Goal: Find specific page/section: Find specific page/section

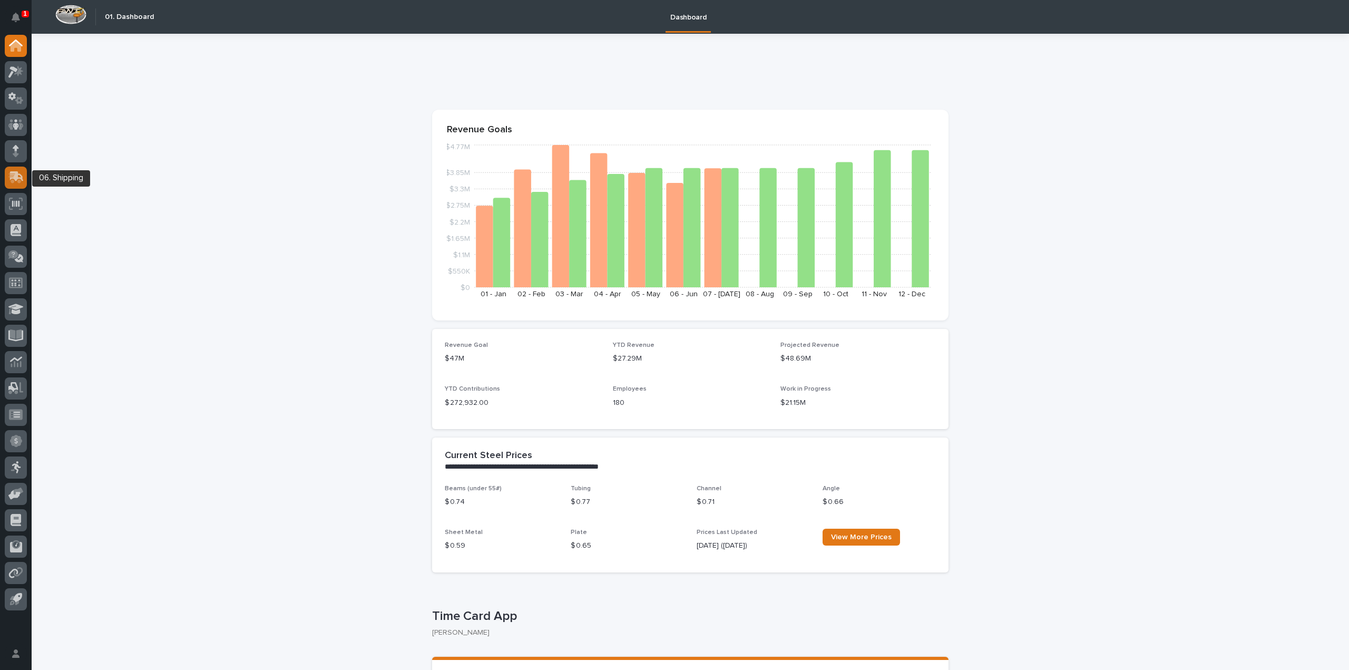
click at [15, 173] on icon at bounding box center [17, 176] width 14 height 10
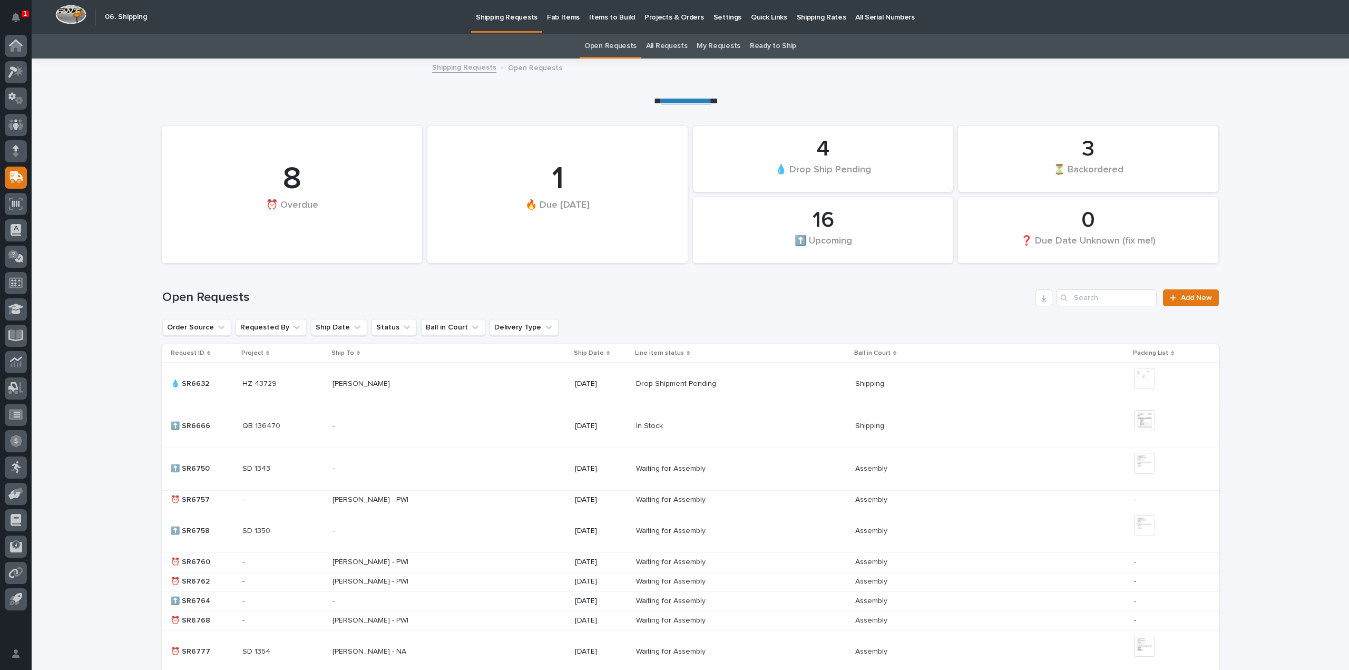
click at [559, 18] on p "Fab Items" at bounding box center [563, 11] width 33 height 22
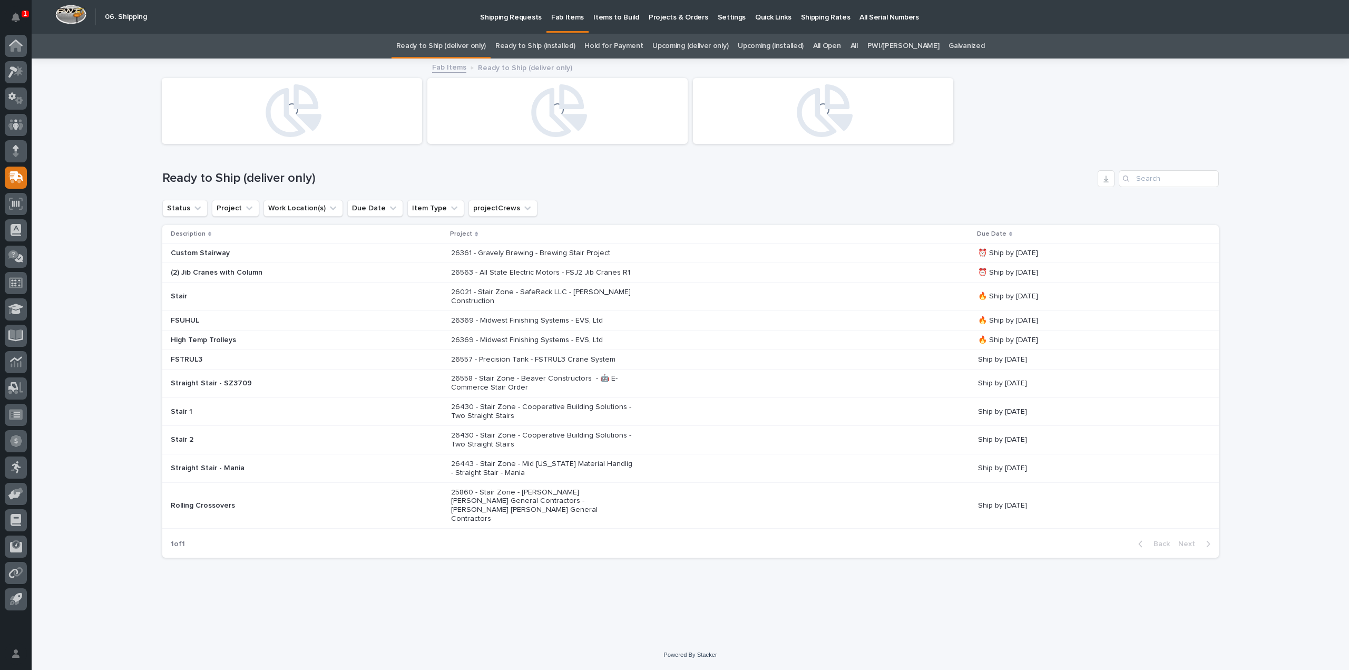
click at [858, 44] on link "All" at bounding box center [853, 46] width 7 height 25
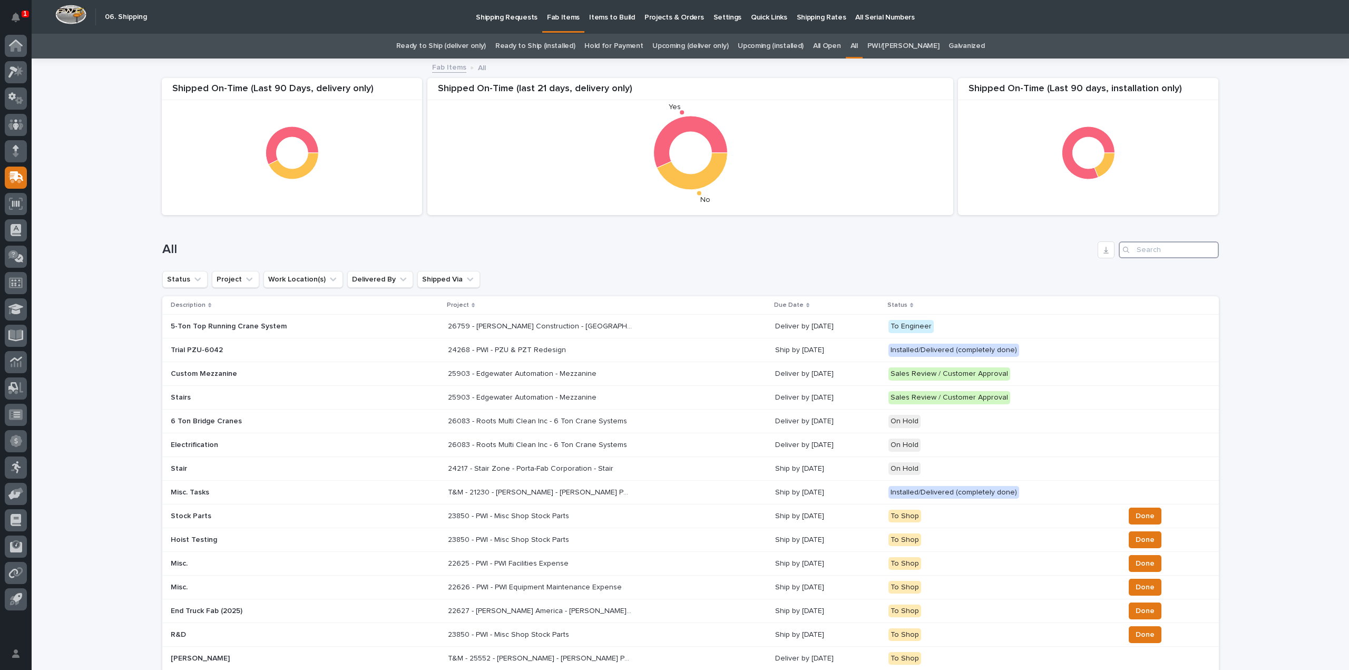
click at [1141, 252] on input "Search" at bounding box center [1168, 249] width 100 height 17
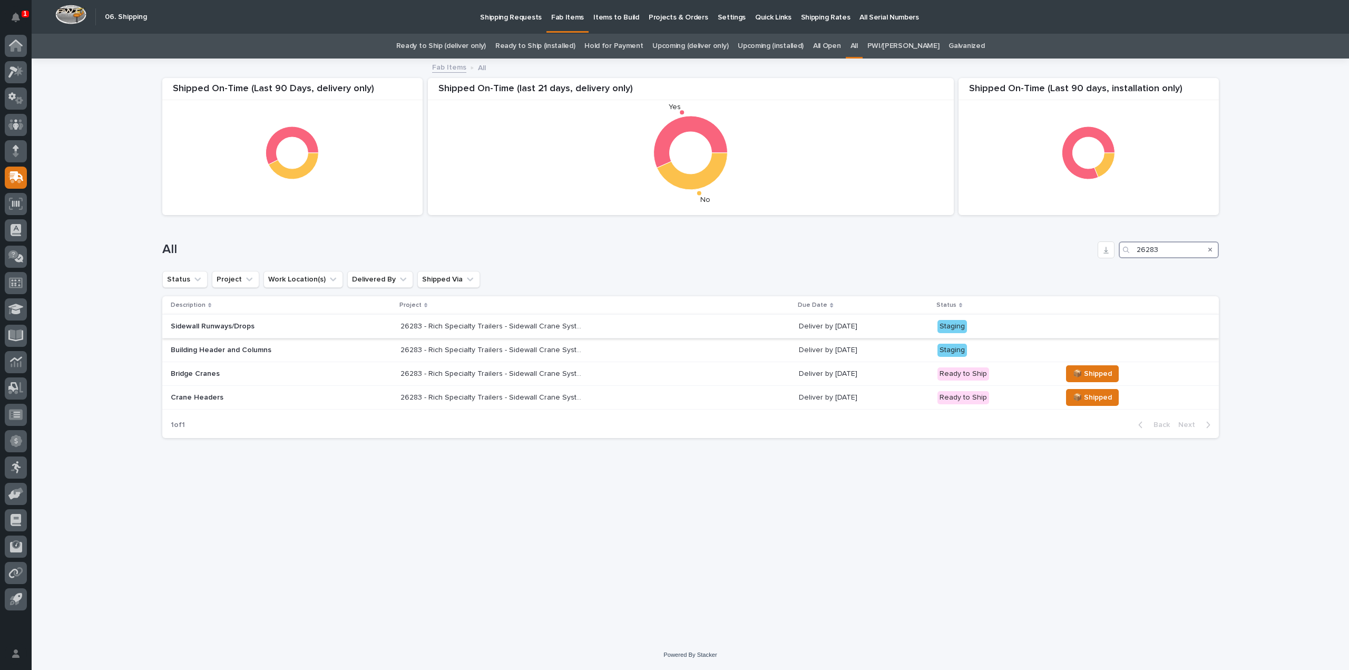
type input "26283"
click at [502, 323] on p "26283 - Rich Specialty Trailers - Sidewall Crane Systems And Column Spanner" at bounding box center [493, 325] width 187 height 11
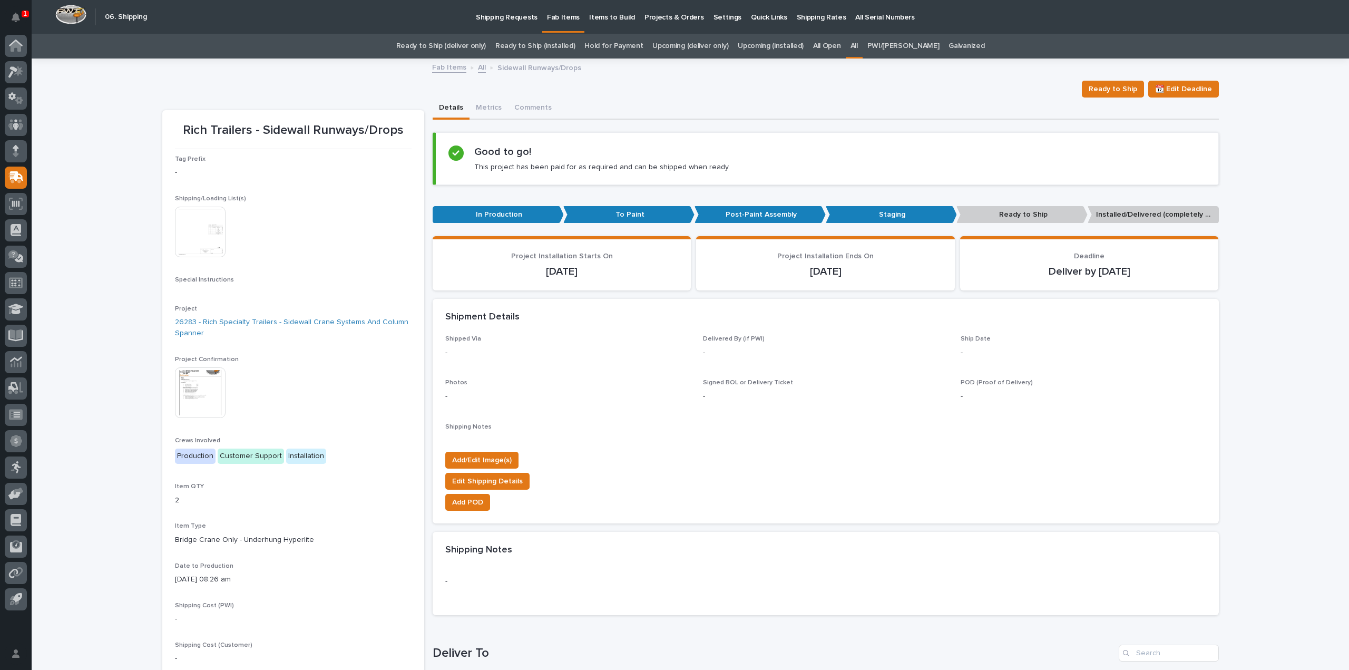
click at [193, 377] on img at bounding box center [200, 392] width 51 height 51
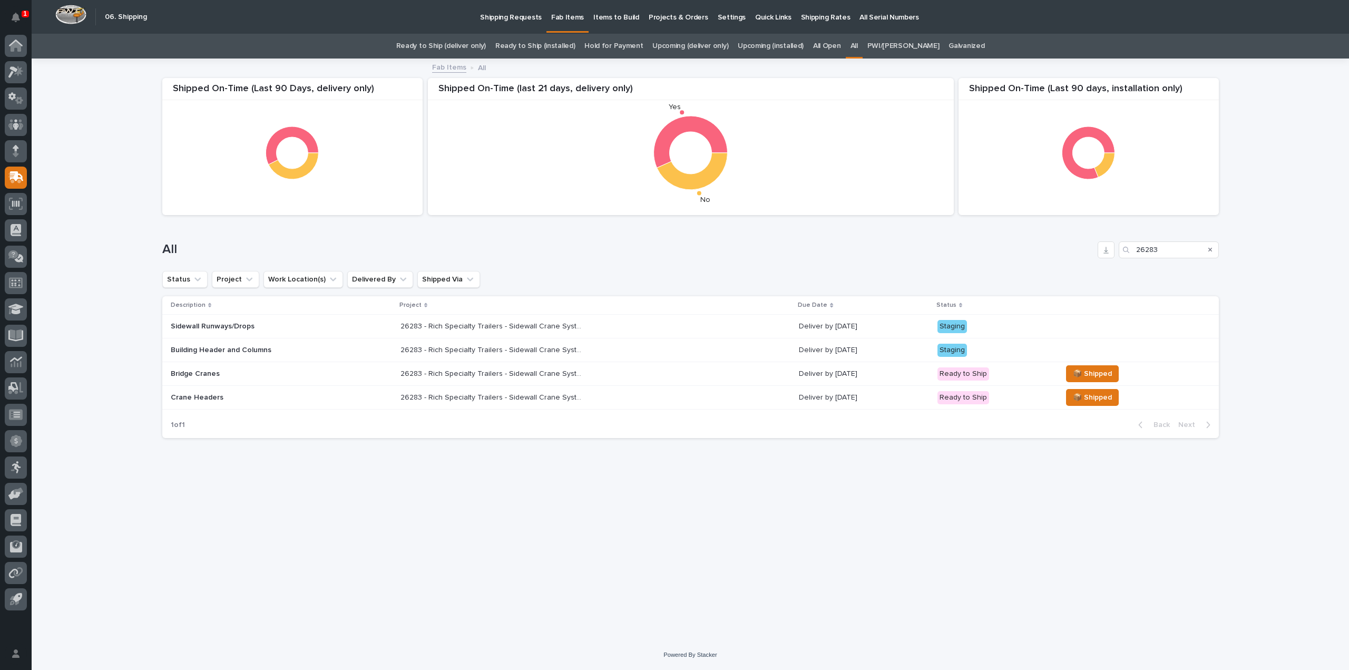
click at [450, 389] on div "26283 - Rich Specialty Trailers - Sidewall Crane Systems And Column Spanner 262…" at bounding box center [595, 397] width 390 height 17
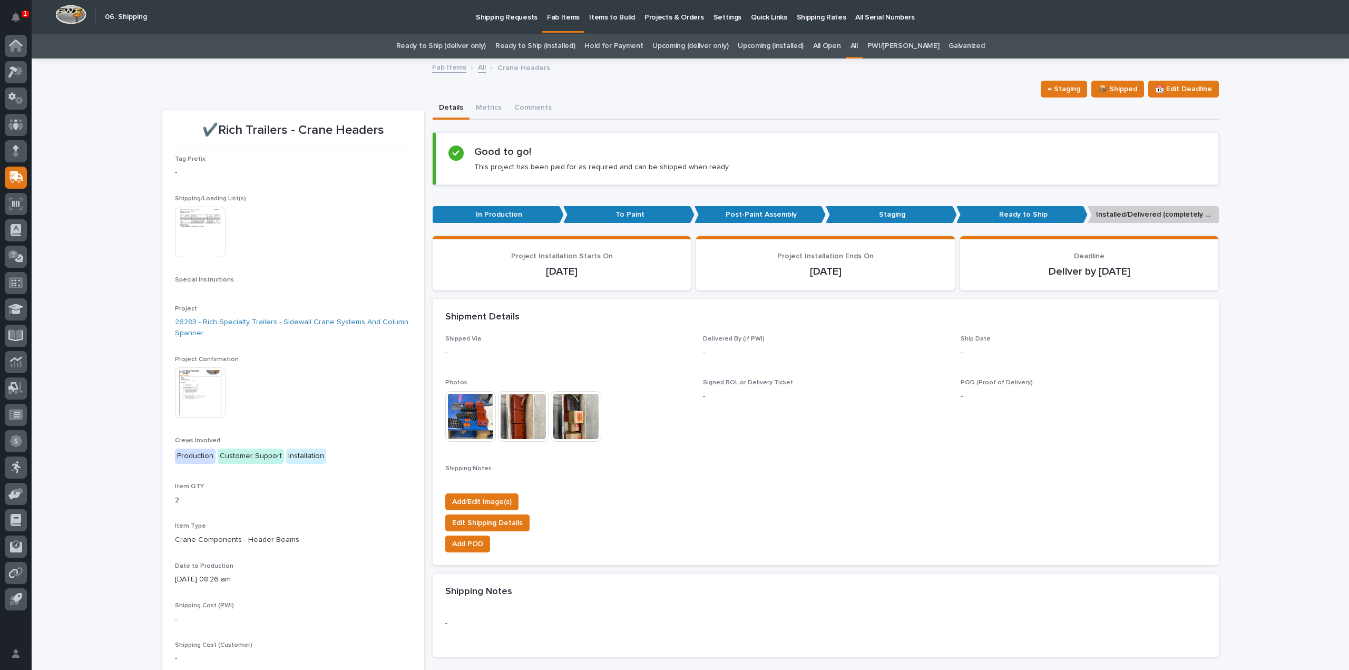
click at [186, 385] on img at bounding box center [200, 392] width 51 height 51
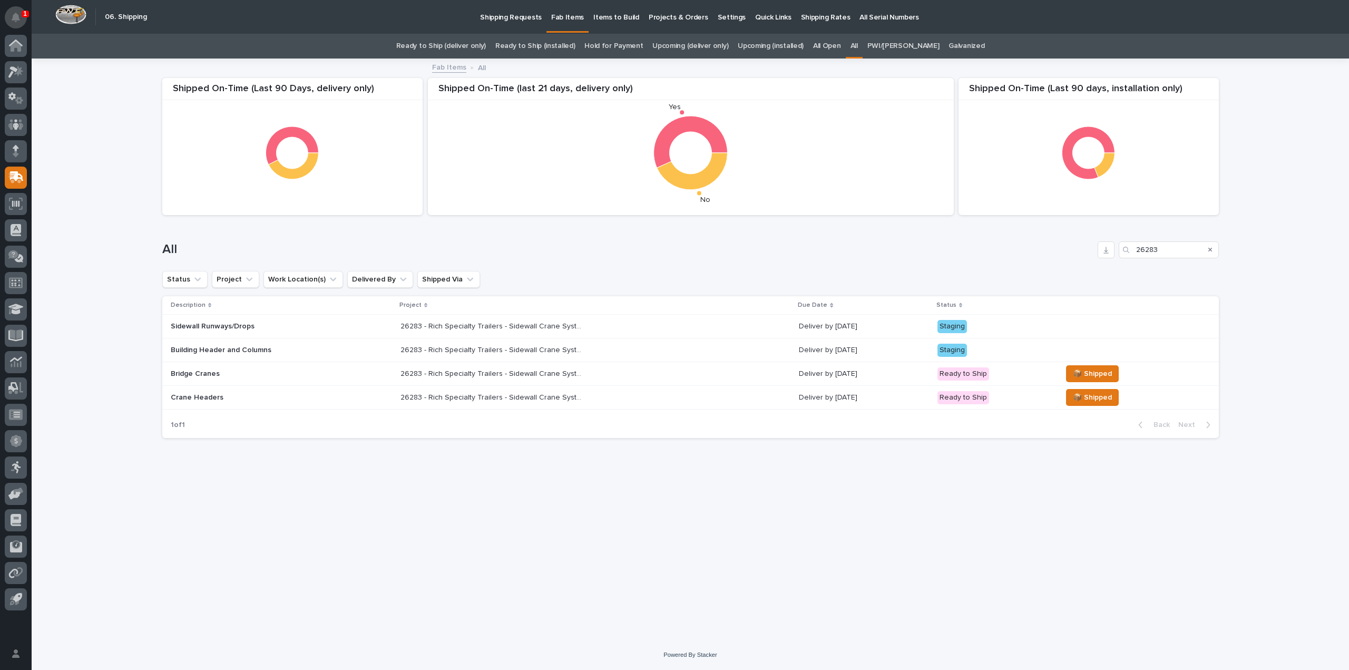
click at [16, 15] on icon "Notifications" at bounding box center [16, 17] width 8 height 9
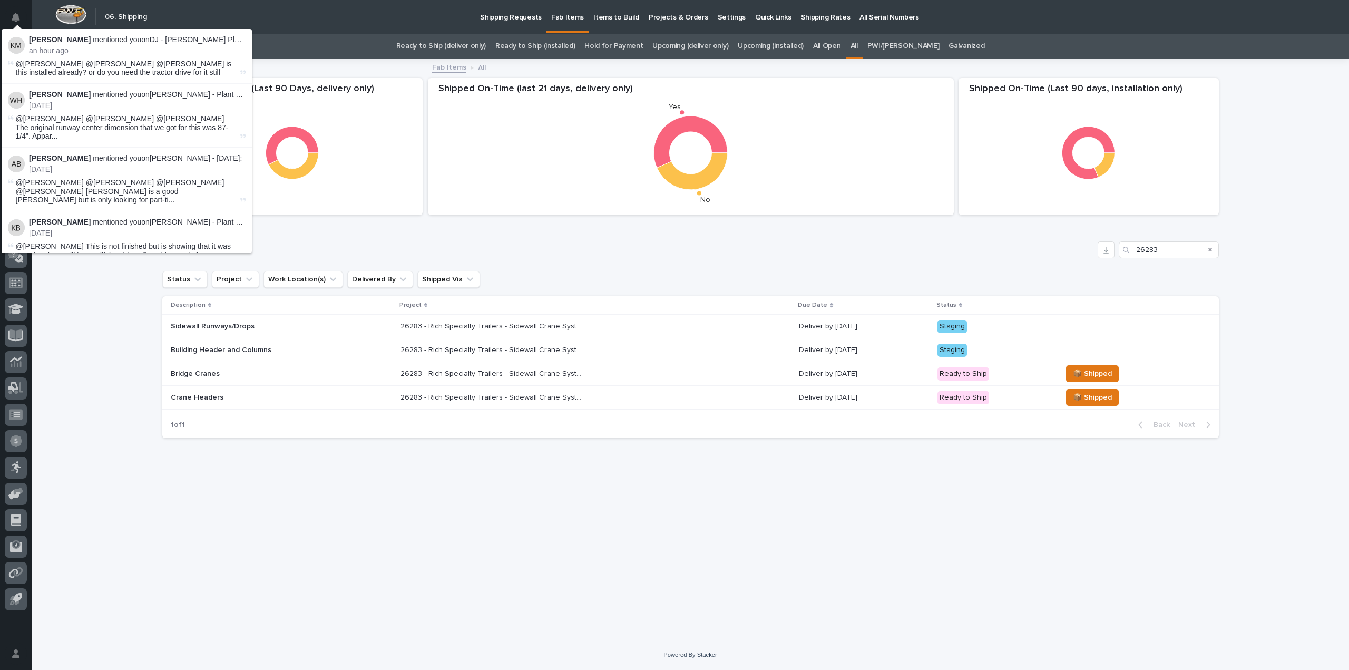
click at [67, 50] on p "an hour ago" at bounding box center [137, 50] width 217 height 9
click at [153, 68] on span "@Josh Casper @Jeremy Whetstone @Todd Berger is this installed already? or do yo…" at bounding box center [124, 68] width 216 height 17
click at [190, 72] on span "@Josh Casper @Jeremy Whetstone @Todd Berger is this installed already? or do yo…" at bounding box center [124, 68] width 216 height 17
click at [47, 37] on strong "Kyle Miller" at bounding box center [60, 39] width 62 height 8
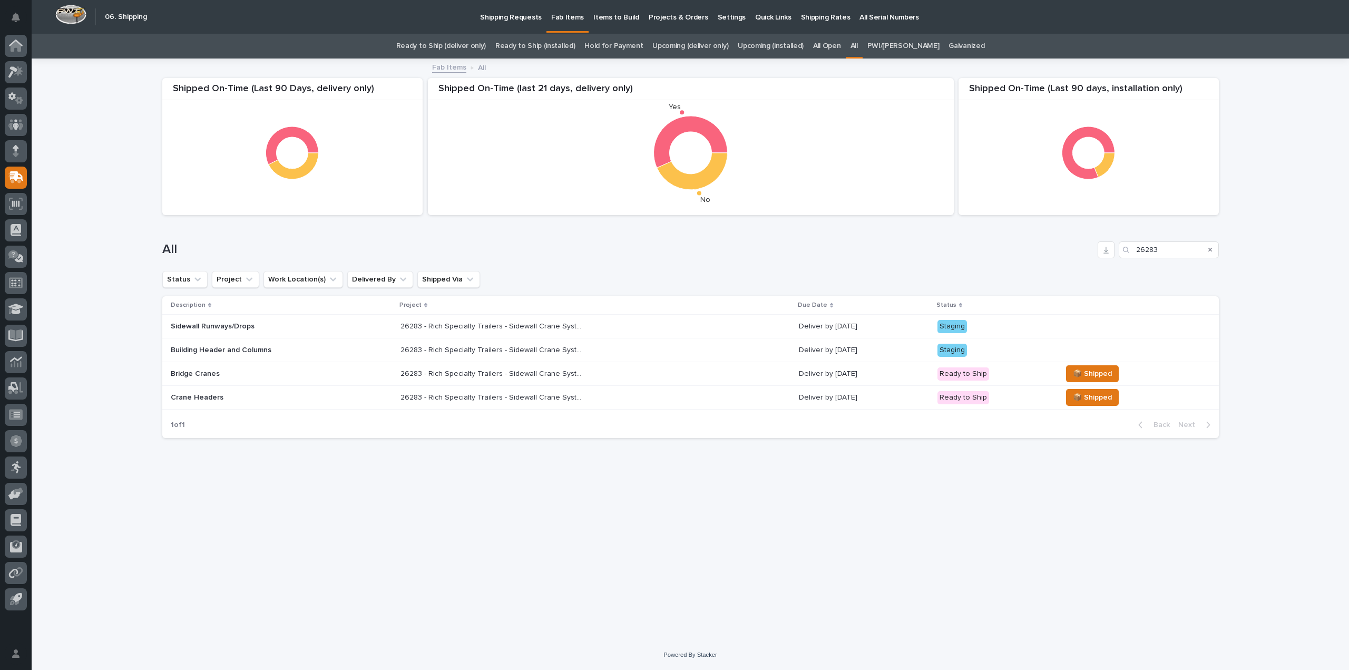
drag, startPoint x: 156, startPoint y: 363, endPoint x: 137, endPoint y: 302, distance: 64.0
click at [158, 354] on div "Loading... Saving… Loading... Saving… Shipped On-Time (Last 90 days, installati…" at bounding box center [690, 350] width 1317 height 580
click at [13, 180] on icon at bounding box center [14, 178] width 13 height 10
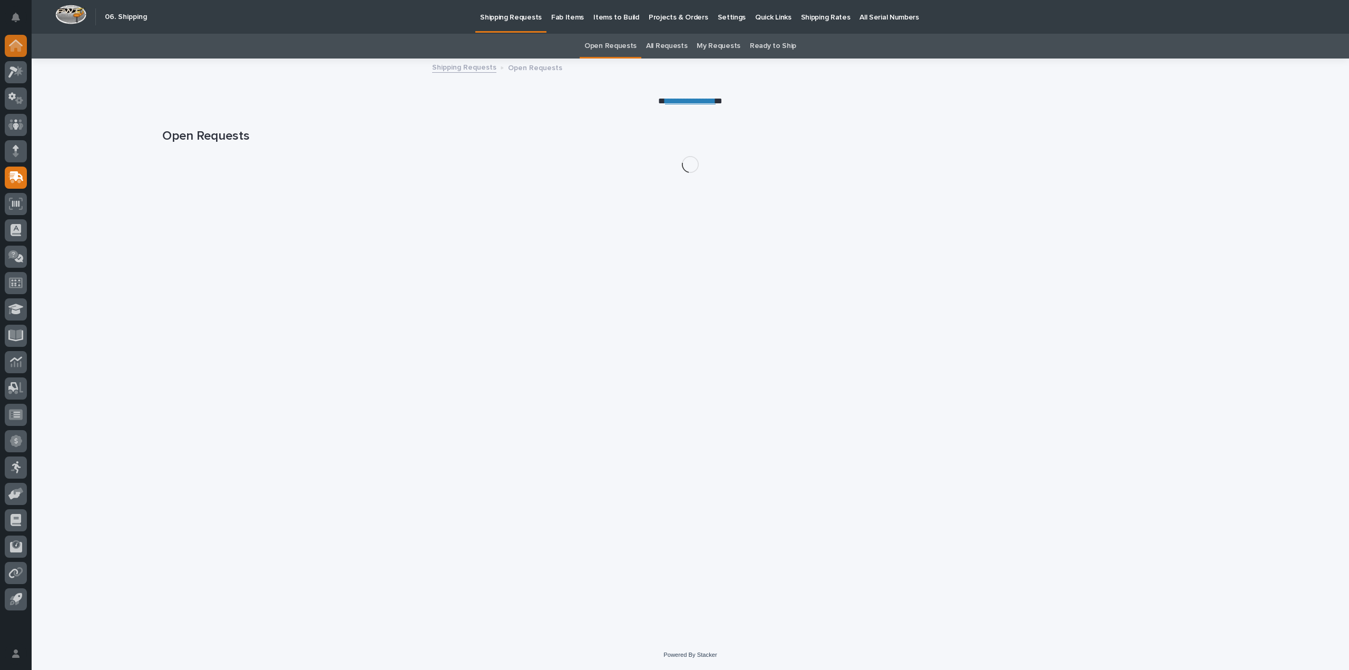
click at [14, 48] on icon at bounding box center [16, 46] width 14 height 12
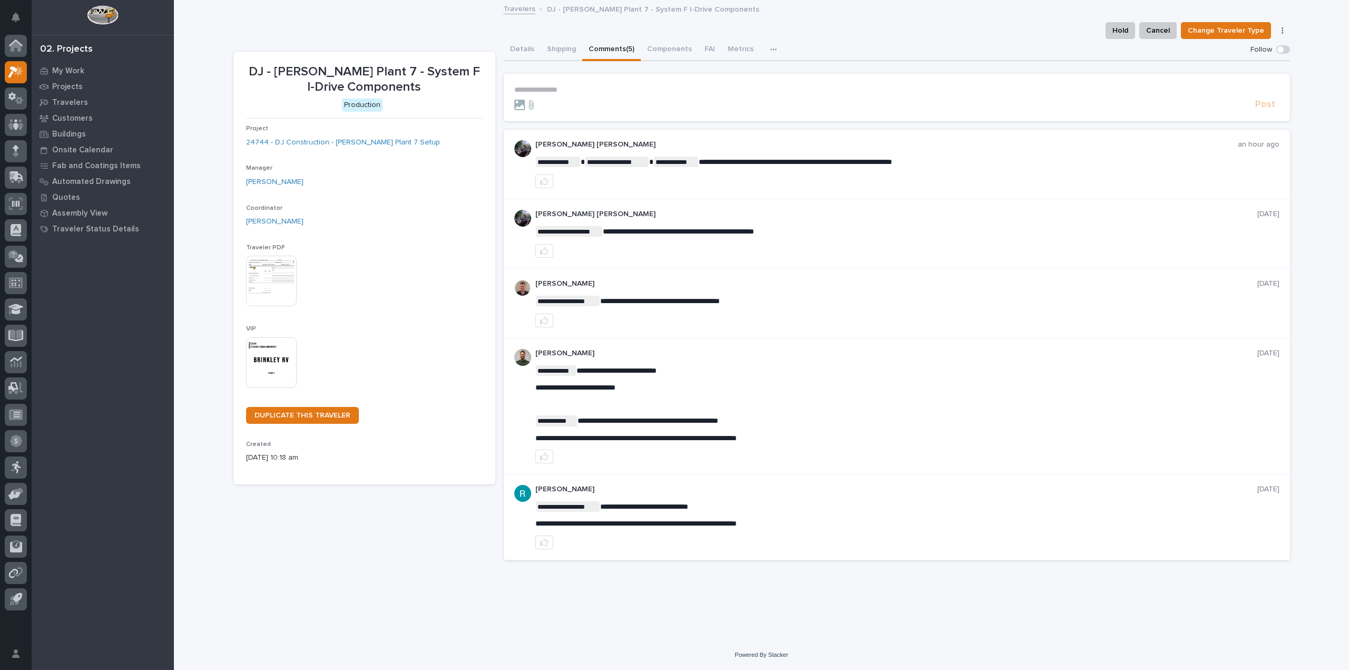
click at [580, 94] on form "**********" at bounding box center [896, 97] width 765 height 25
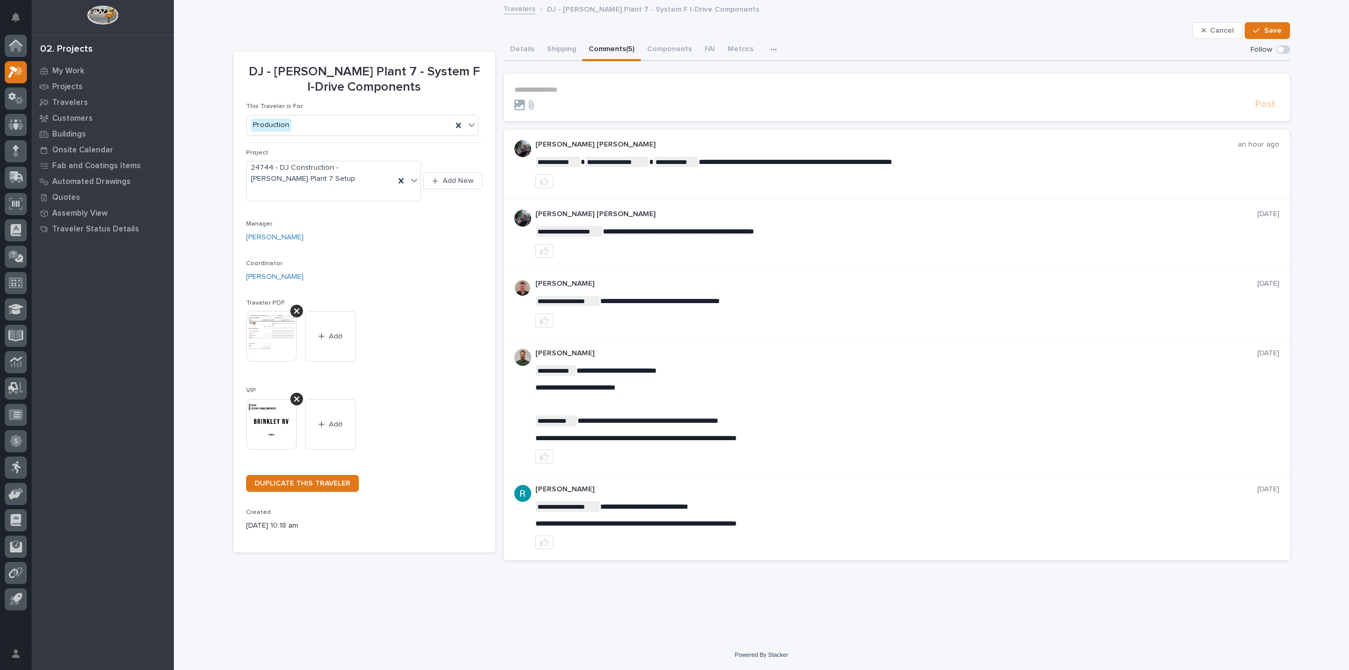
click at [580, 94] on form "**********" at bounding box center [896, 97] width 765 height 25
click at [561, 86] on p "**********" at bounding box center [896, 89] width 765 height 9
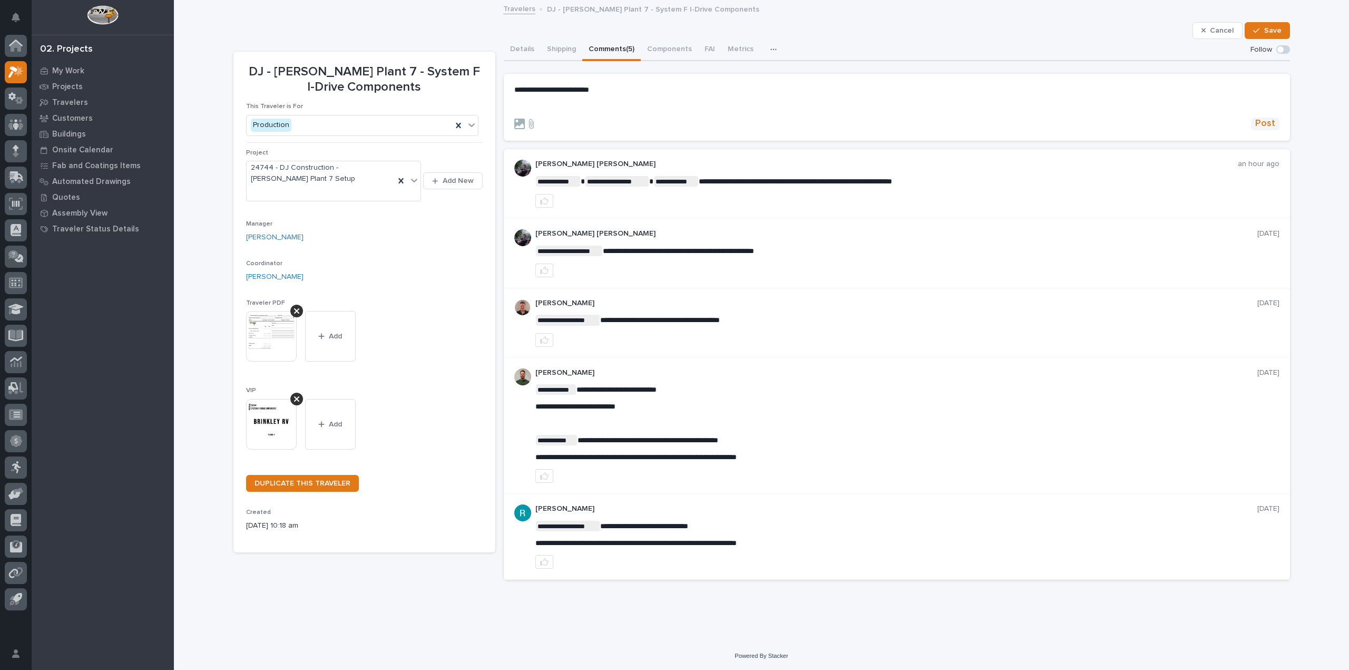
click at [1268, 121] on span "Post" at bounding box center [1265, 123] width 20 height 12
